Goal: Check status: Check status

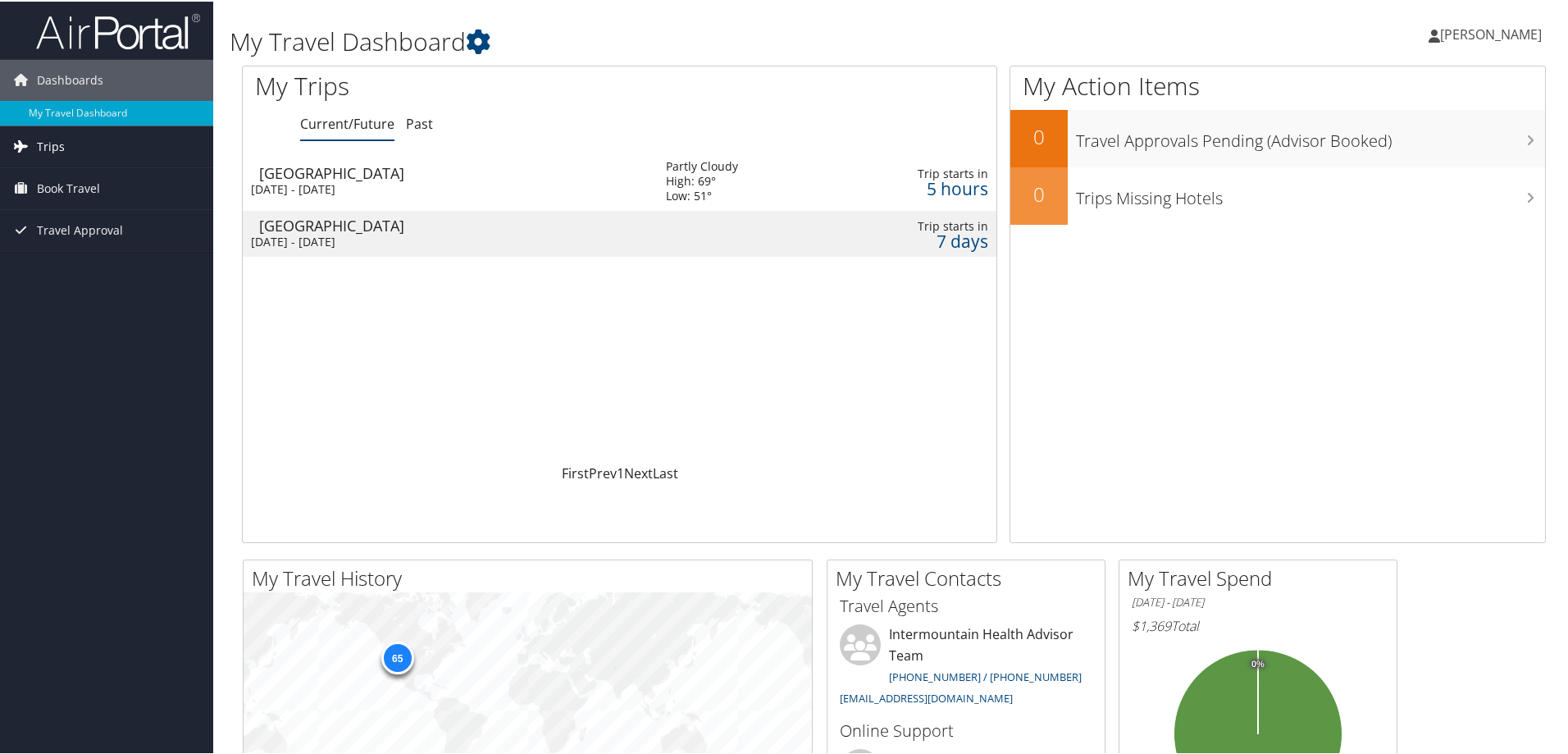
click at [61, 150] on span "Trips" at bounding box center [51, 144] width 28 height 41
click at [131, 173] on link "Current/Future Trips" at bounding box center [106, 178] width 214 height 24
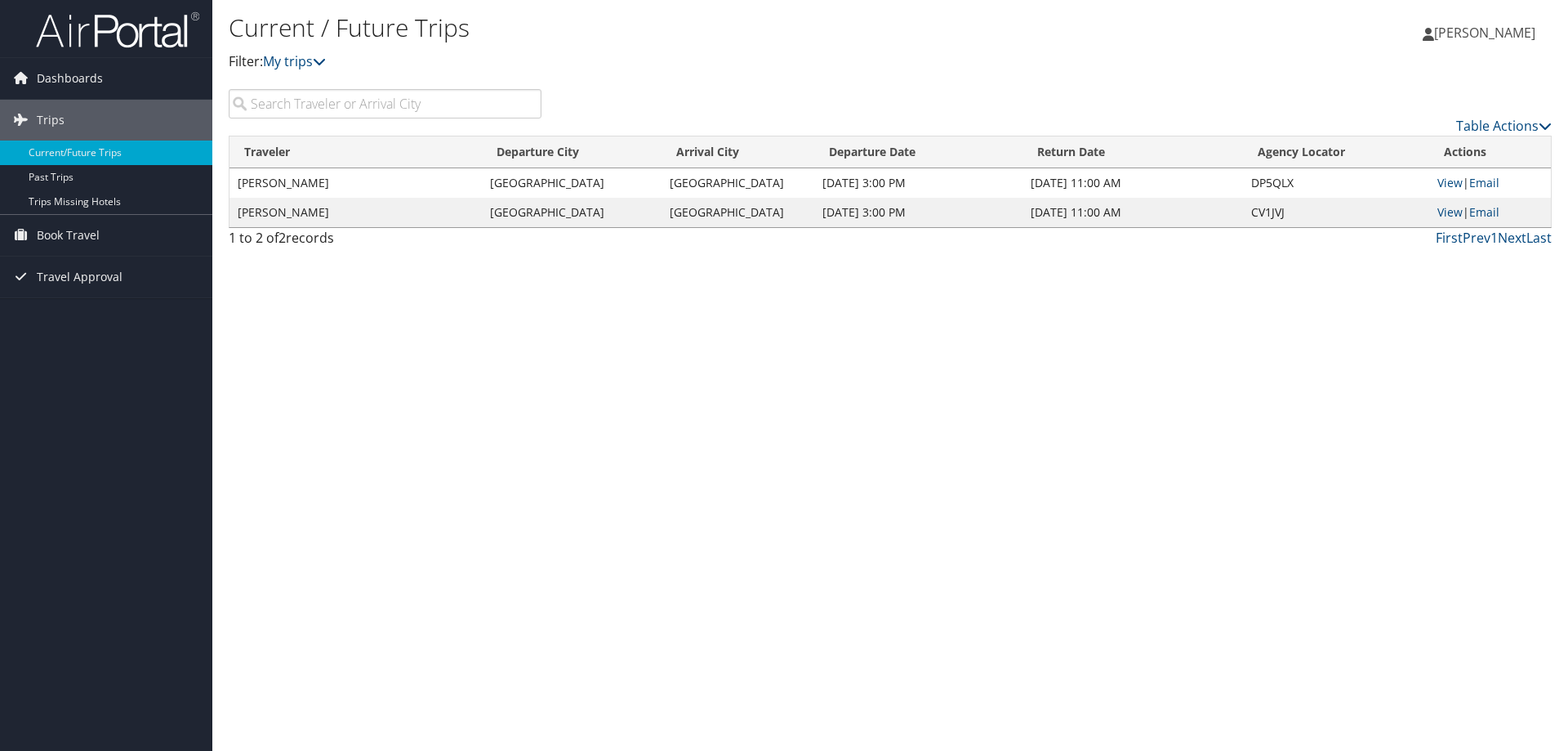
click at [353, 194] on td "BRIAN DANIEL MELDRUM" at bounding box center [355, 183] width 252 height 29
click at [358, 188] on td "BRIAN DANIEL MELDRUM" at bounding box center [355, 183] width 252 height 29
click at [1453, 184] on link "View" at bounding box center [1449, 183] width 25 height 16
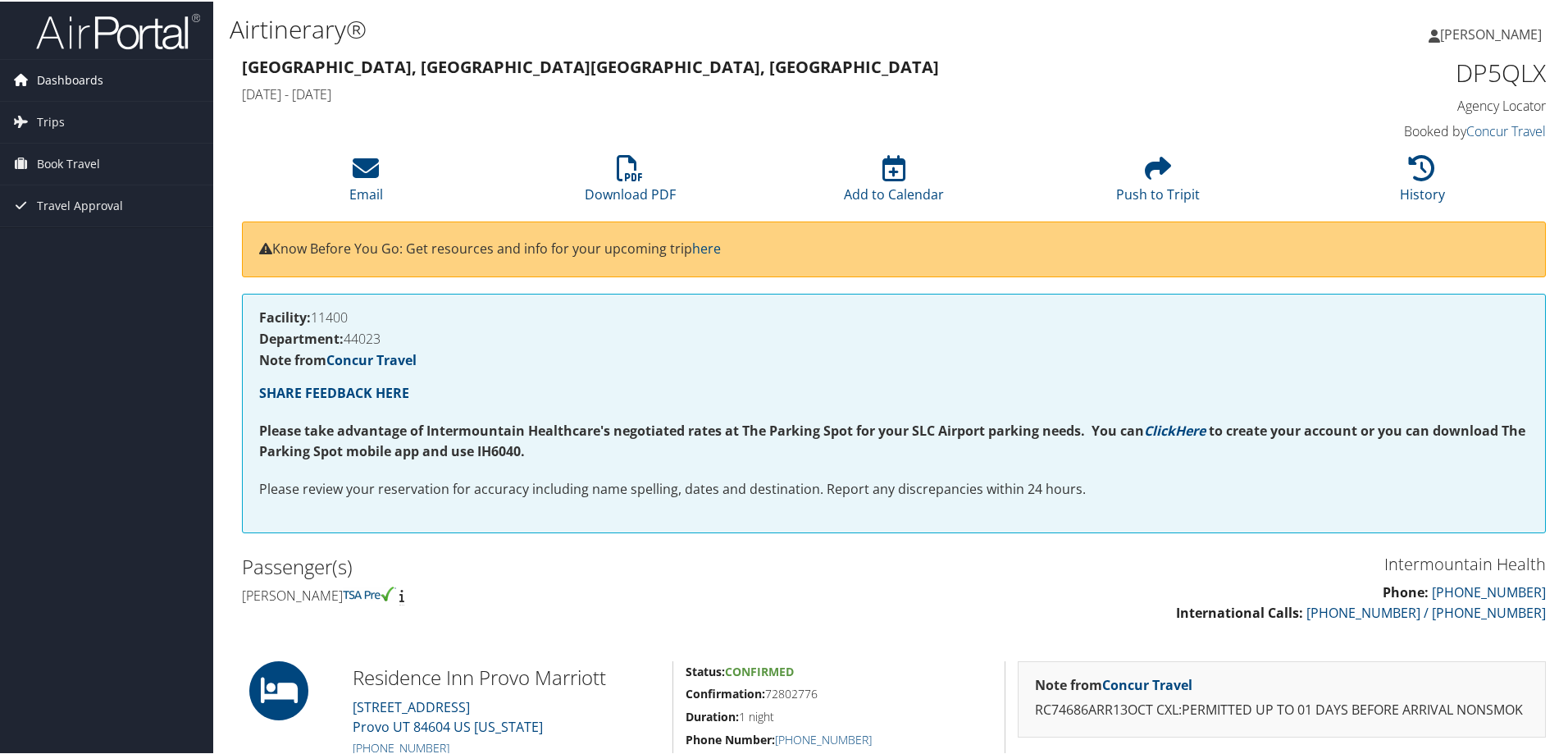
click at [63, 87] on span "Dashboards" at bounding box center [70, 78] width 67 height 41
click at [86, 91] on span "Dashboards" at bounding box center [70, 78] width 67 height 41
click at [90, 56] on li at bounding box center [106, 29] width 214 height 58
click at [88, 83] on span "Dashboards" at bounding box center [70, 78] width 67 height 41
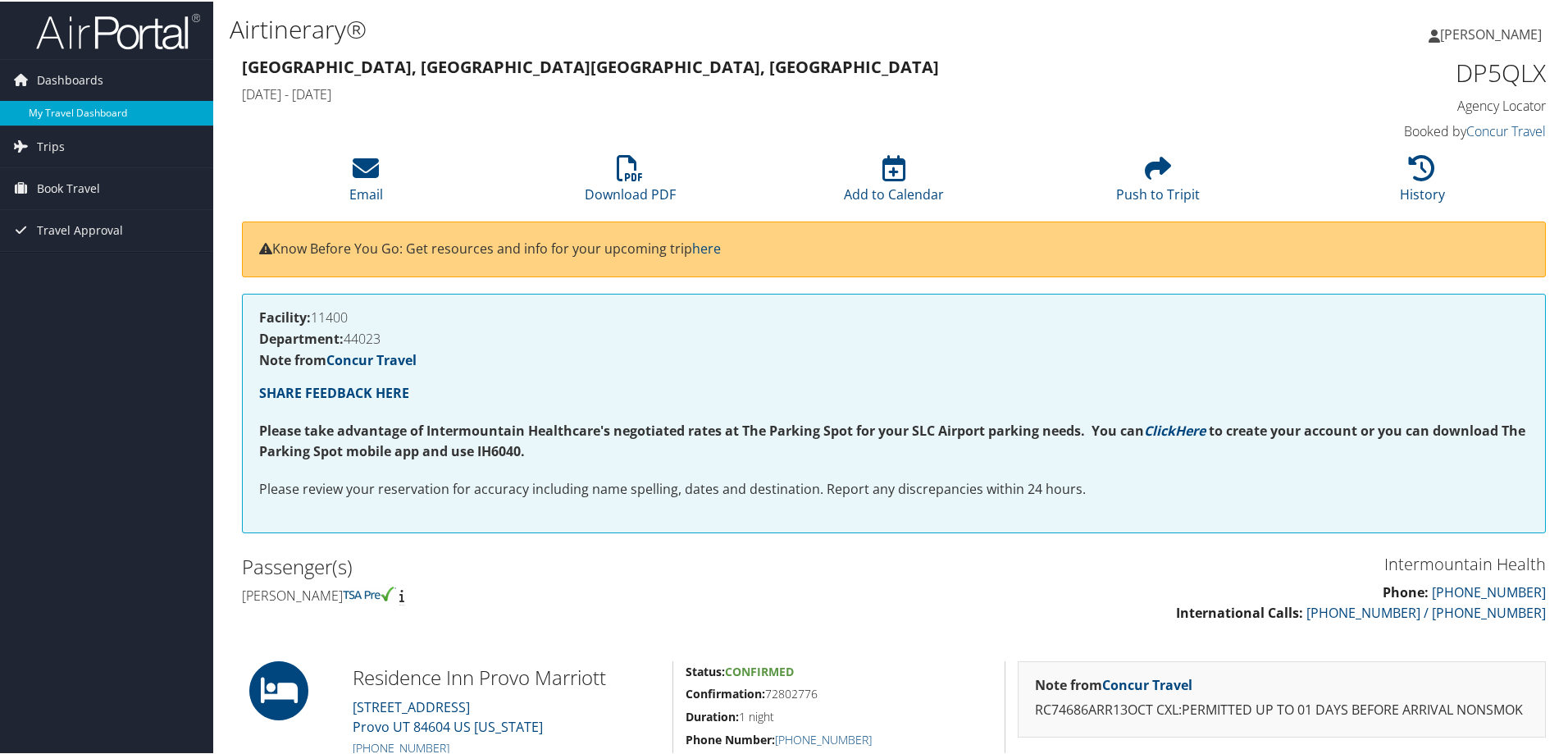
click at [81, 105] on link "My Travel Dashboard" at bounding box center [106, 112] width 214 height 24
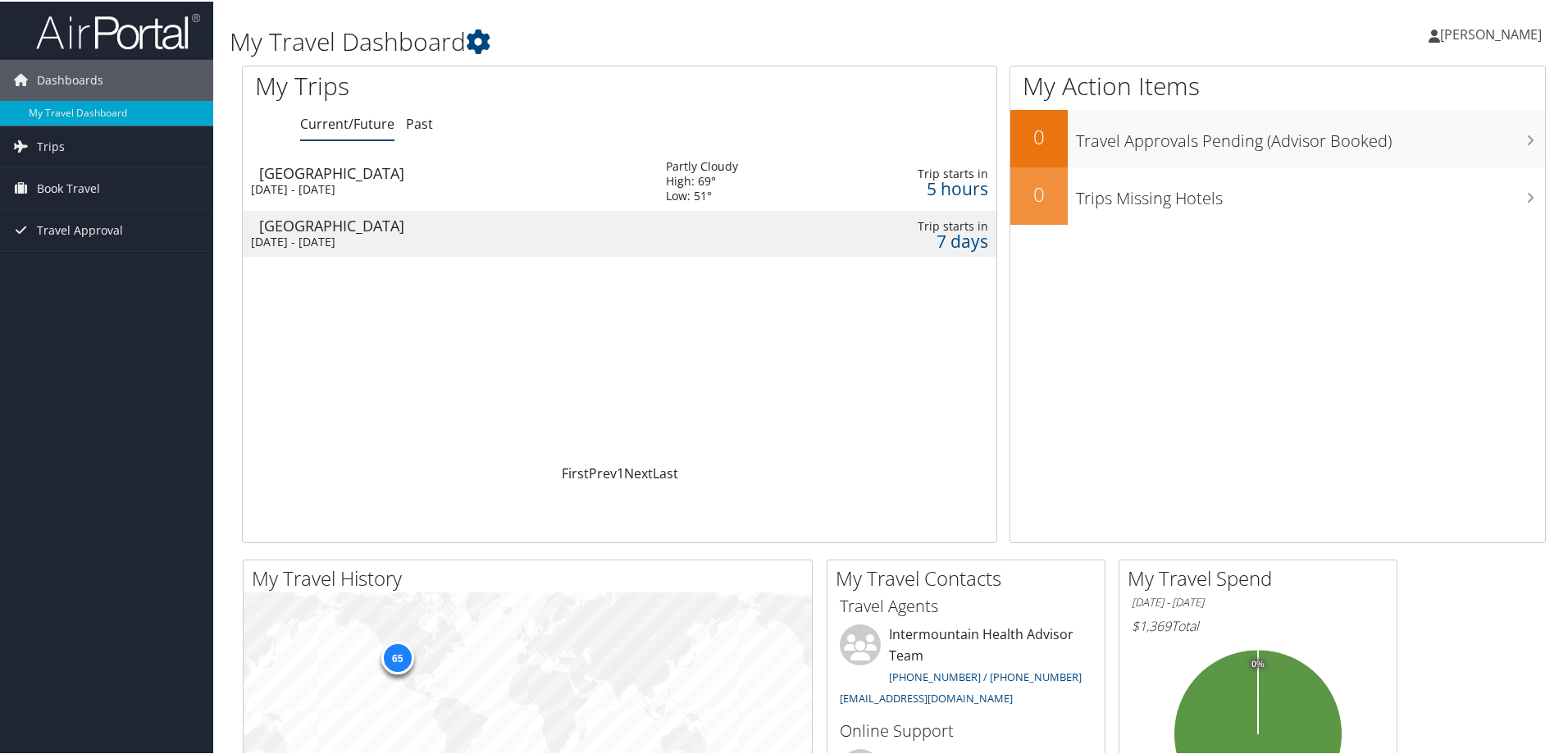
click at [315, 181] on div "[DATE] - [DATE]" at bounding box center [445, 188] width 390 height 15
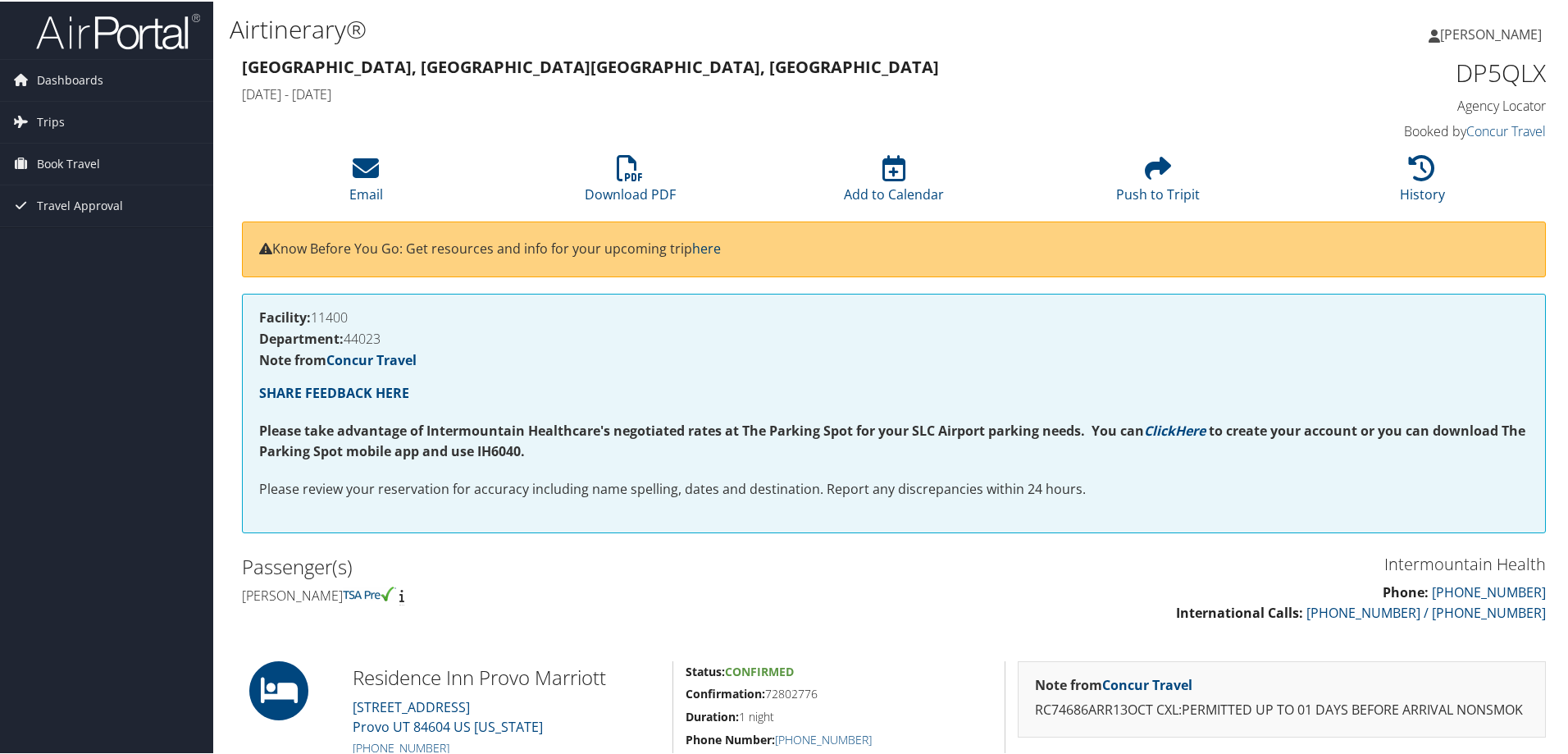
click at [716, 251] on link "here" at bounding box center [706, 246] width 29 height 18
click at [30, 166] on icon at bounding box center [20, 162] width 24 height 24
click at [71, 115] on link "Trips" at bounding box center [106, 120] width 214 height 41
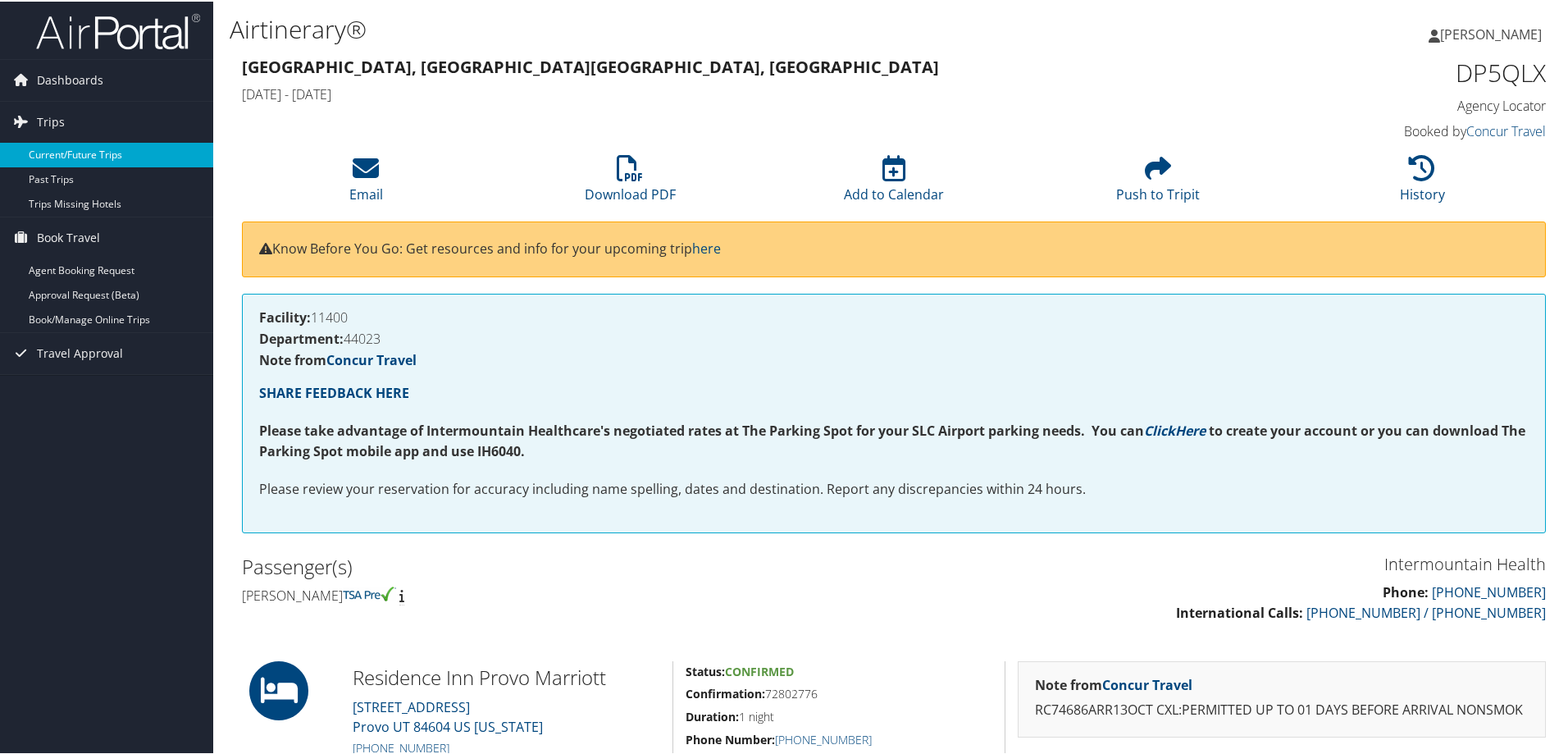
click at [70, 150] on link "Current/Future Trips" at bounding box center [106, 153] width 214 height 24
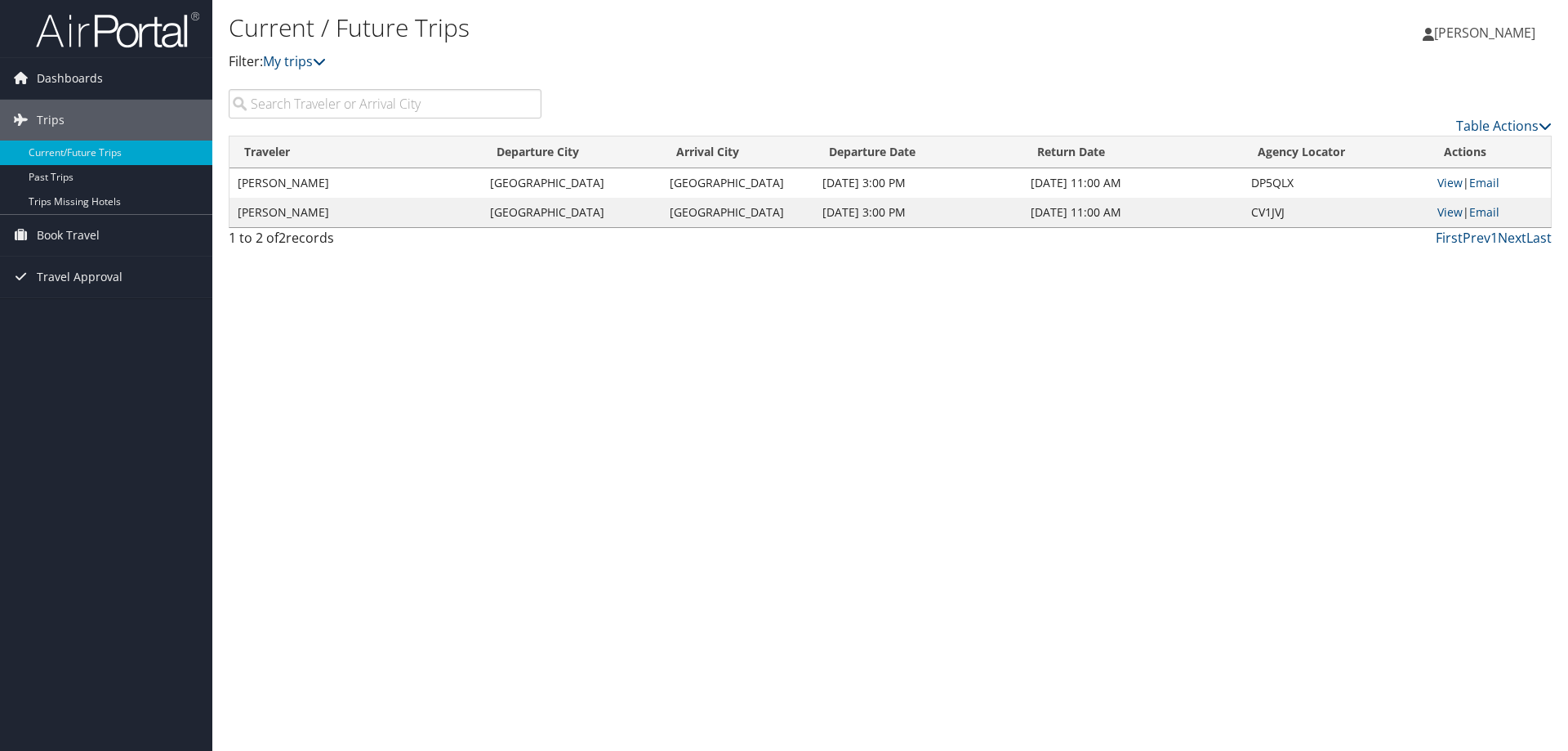
click at [314, 185] on td "BRIAN DANIEL MELDRUM" at bounding box center [355, 183] width 252 height 29
click at [1443, 187] on link "View" at bounding box center [1449, 183] width 25 height 16
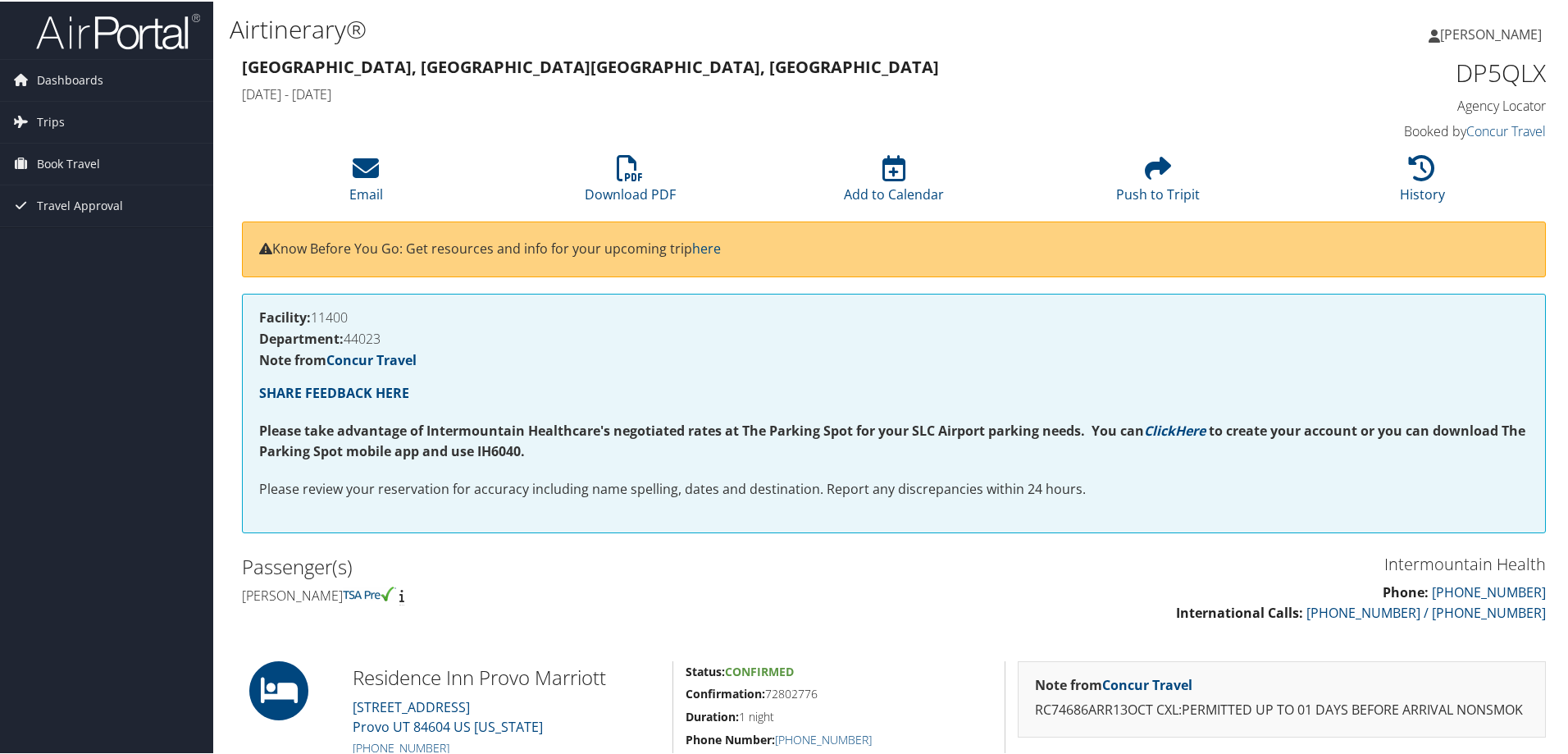
scroll to position [246, 0]
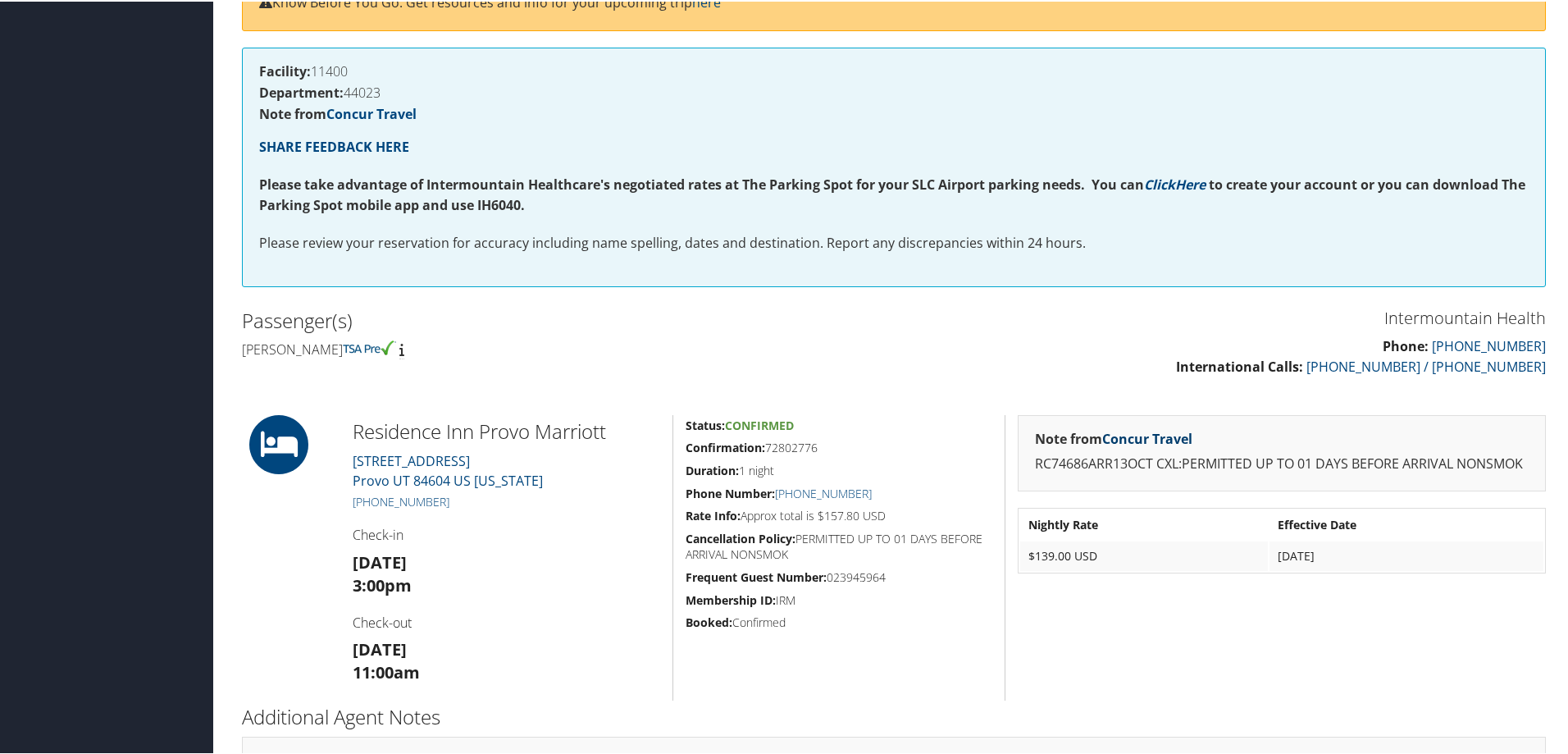
click at [1146, 438] on link "Concur Travel" at bounding box center [1148, 437] width 90 height 18
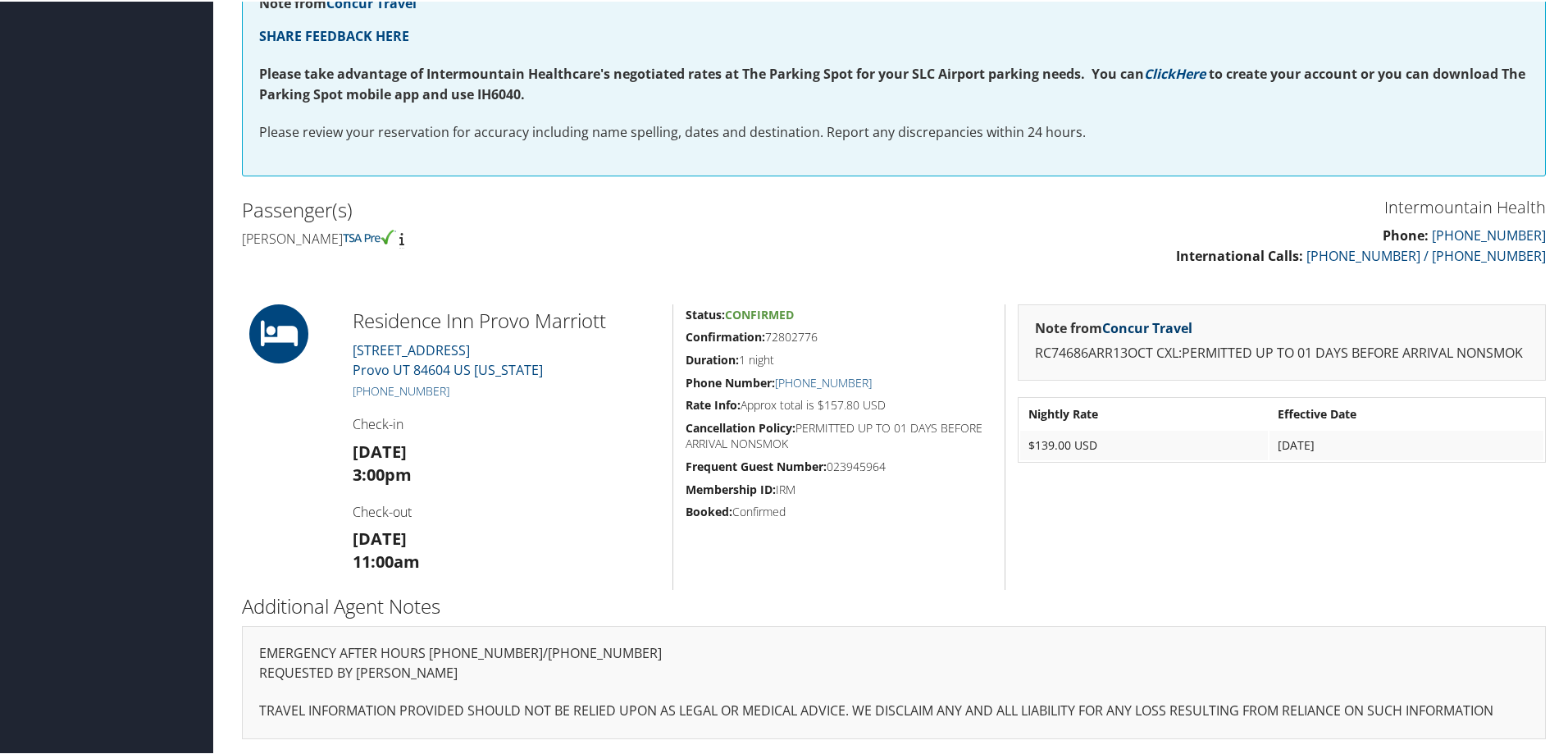
scroll to position [0, 0]
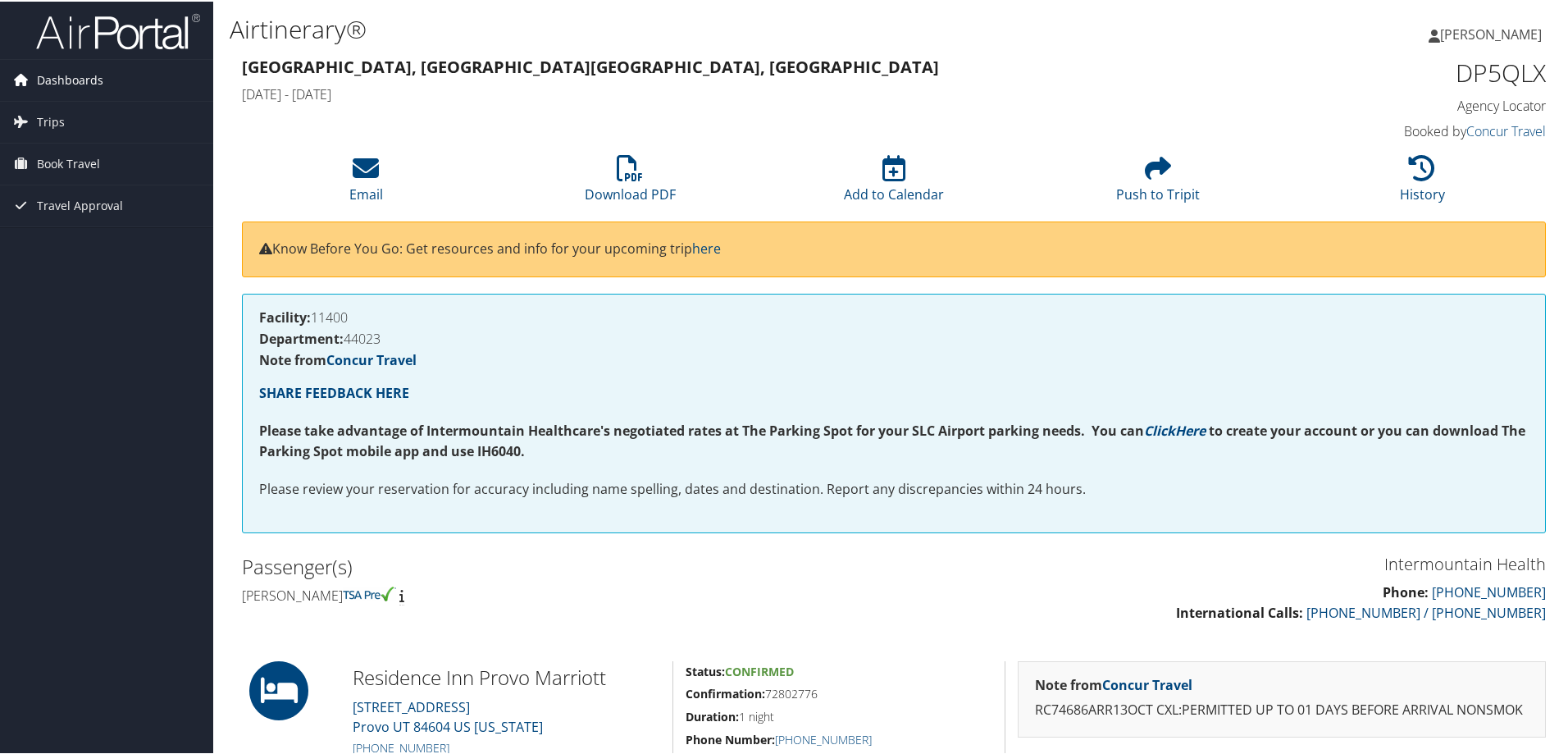
click at [58, 73] on span "Dashboards" at bounding box center [70, 78] width 67 height 41
click at [54, 144] on span "Trips" at bounding box center [51, 144] width 28 height 41
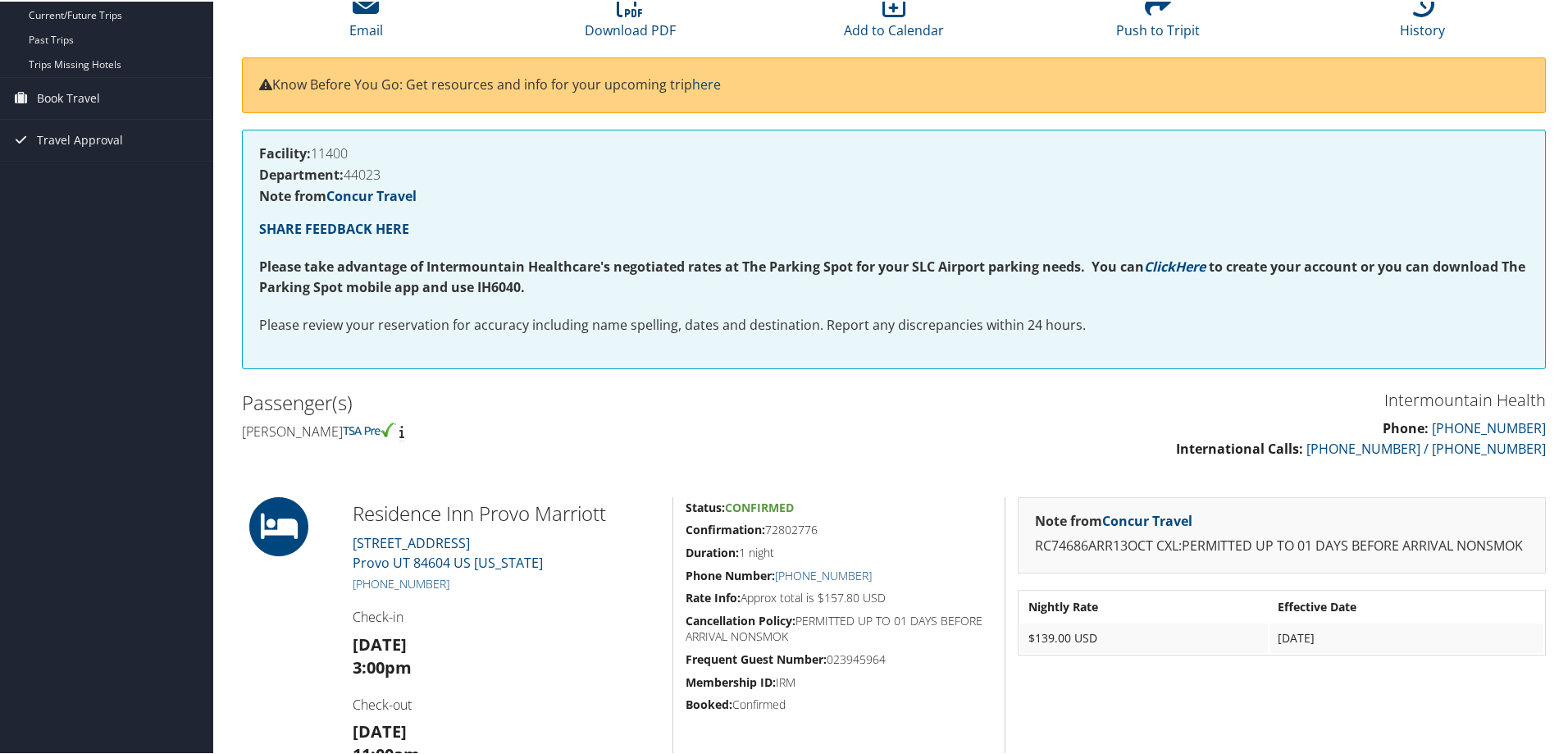
scroll to position [357, 0]
